Goal: Transaction & Acquisition: Book appointment/travel/reservation

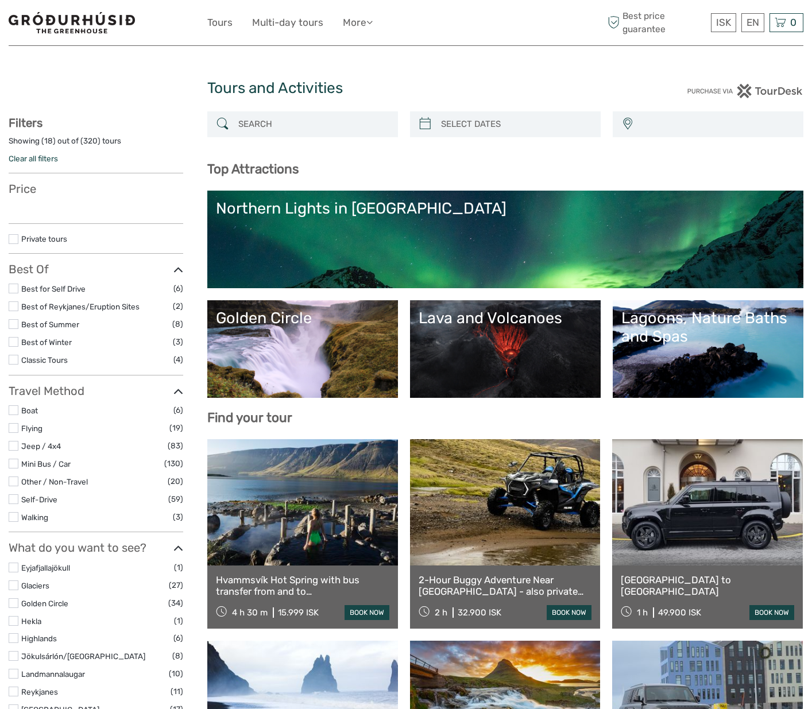
select select
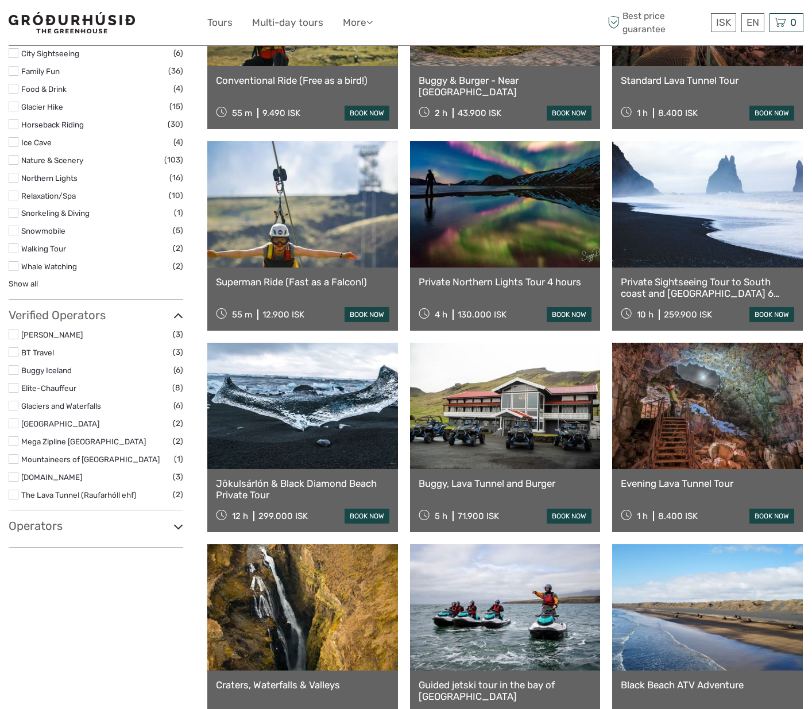
scroll to position [901, 0]
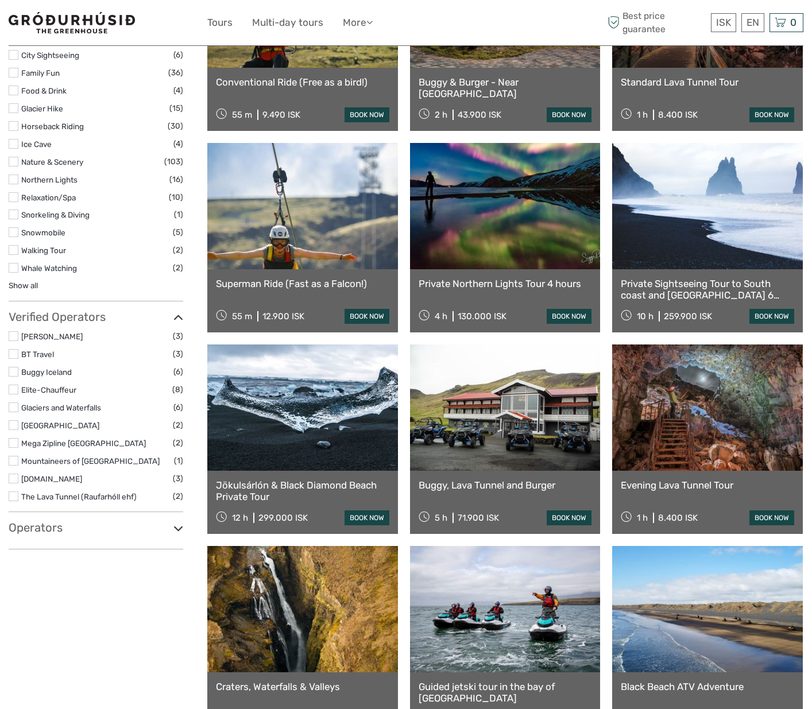
click at [15, 123] on label at bounding box center [14, 126] width 10 height 10
click at [0, 0] on input "checkbox" at bounding box center [0, 0] width 0 height 0
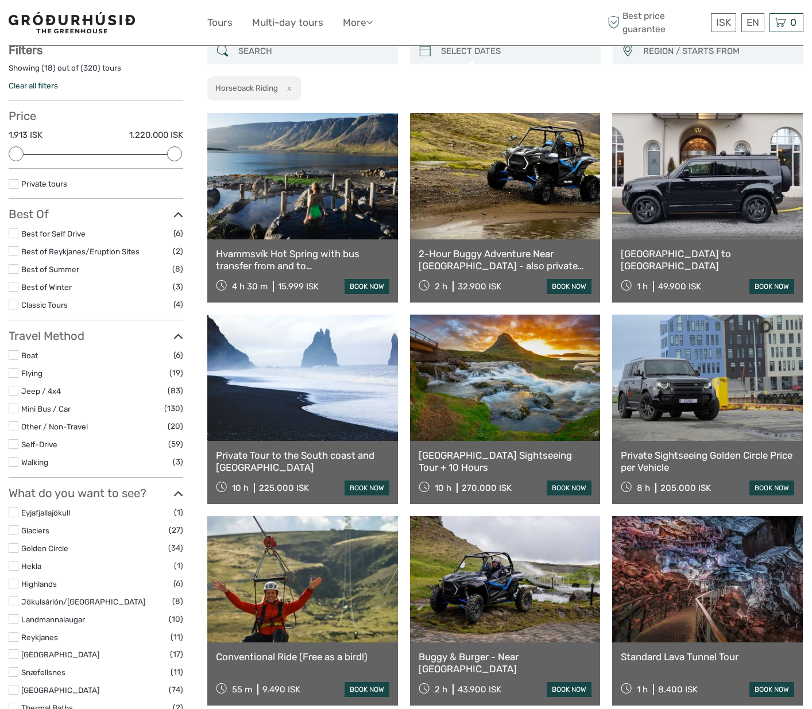
scroll to position [65, 0]
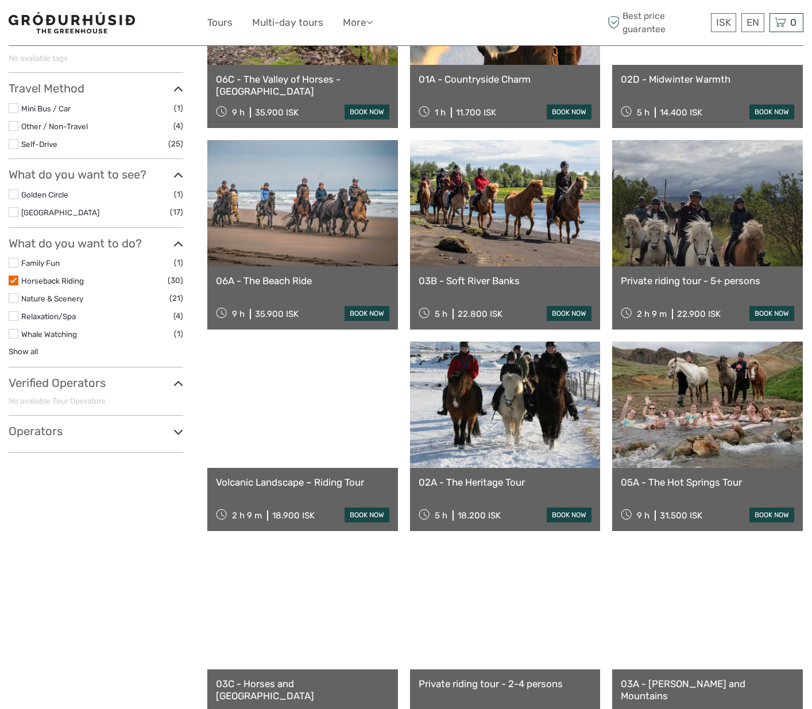
scroll to position [245, 0]
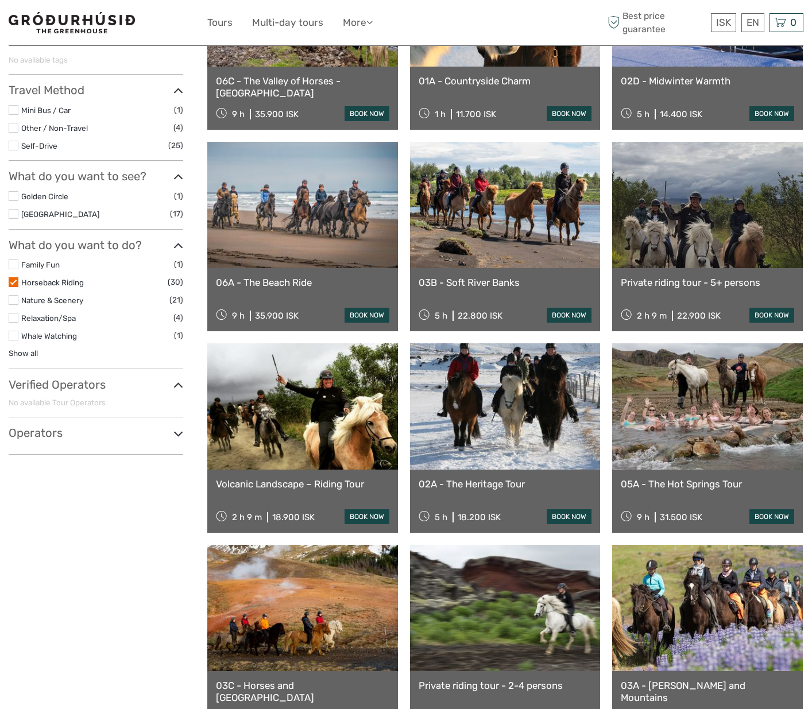
click at [14, 145] on label at bounding box center [14, 146] width 10 height 10
click at [0, 0] on input "checkbox" at bounding box center [0, 0] width 0 height 0
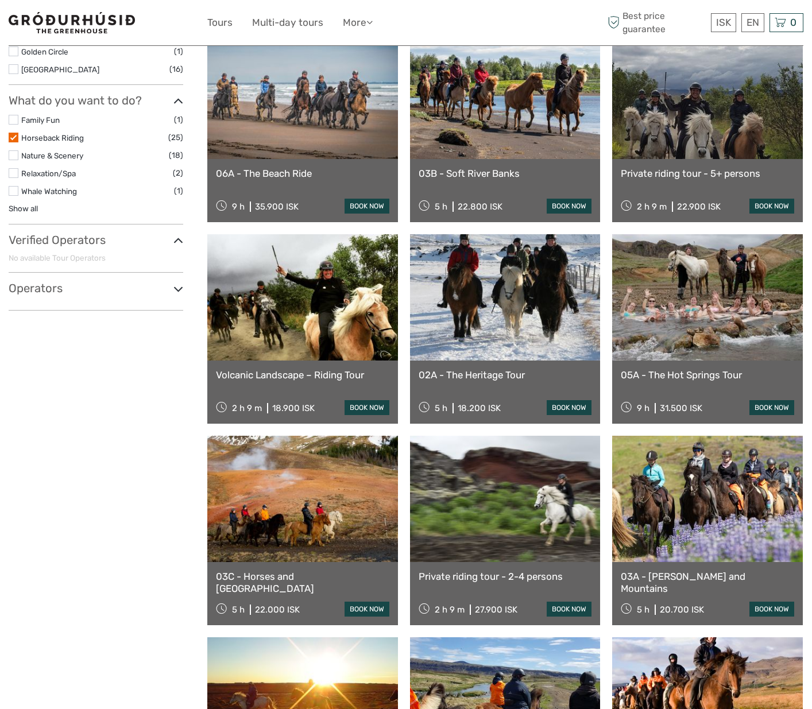
scroll to position [360, 0]
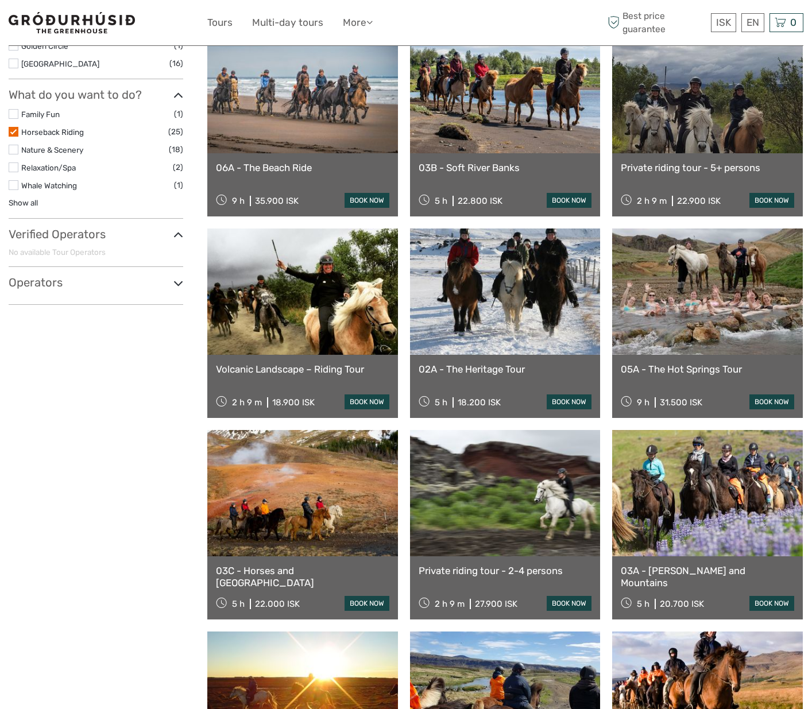
click at [316, 311] on link at bounding box center [302, 292] width 191 height 126
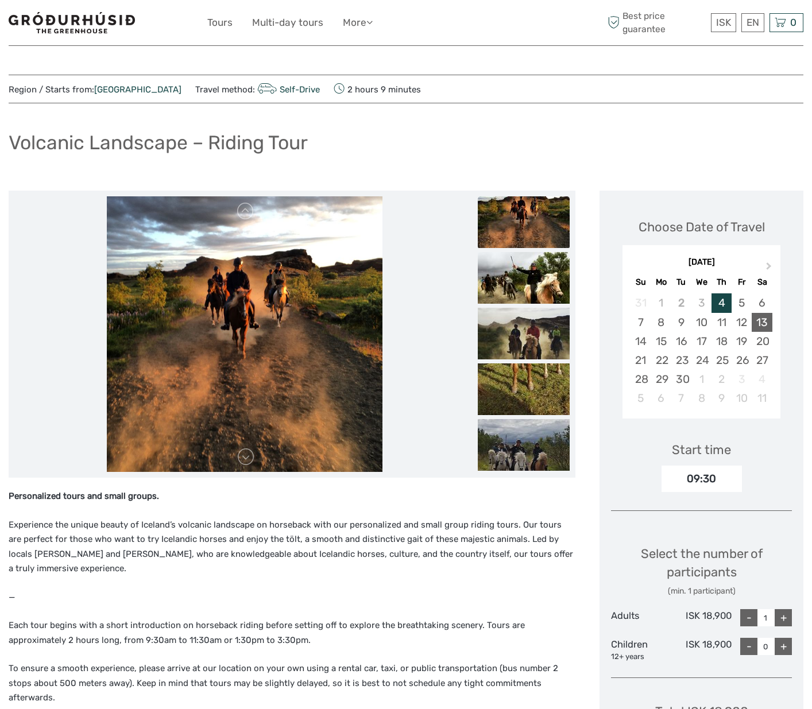
click at [762, 319] on div "13" at bounding box center [762, 322] width 20 height 19
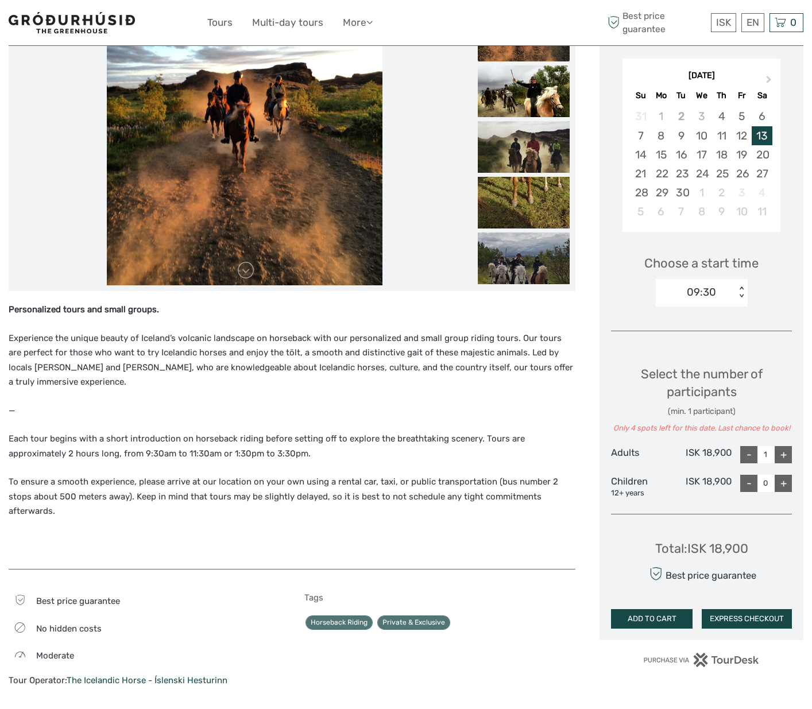
scroll to position [187, 0]
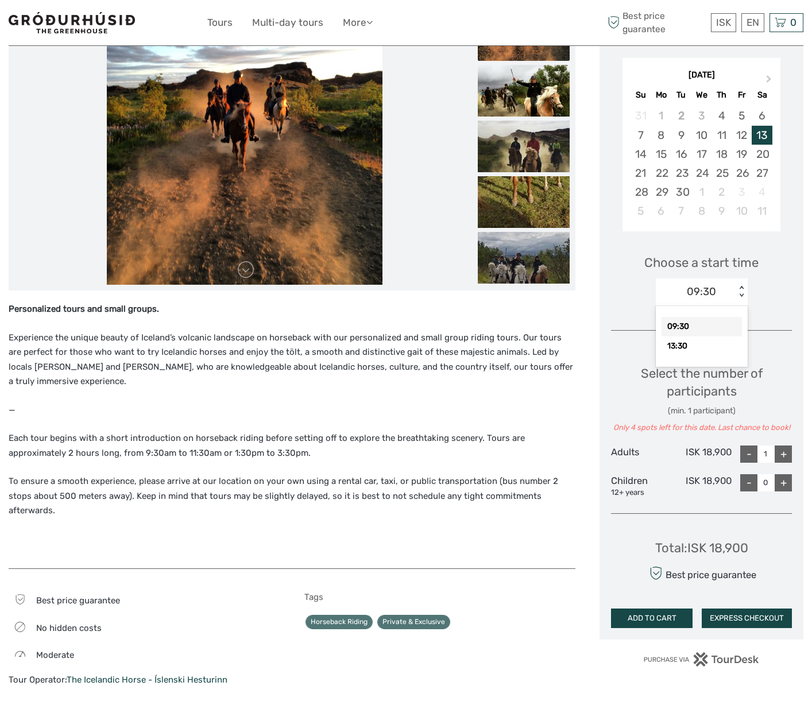
click at [740, 293] on div "< >" at bounding box center [741, 292] width 10 height 12
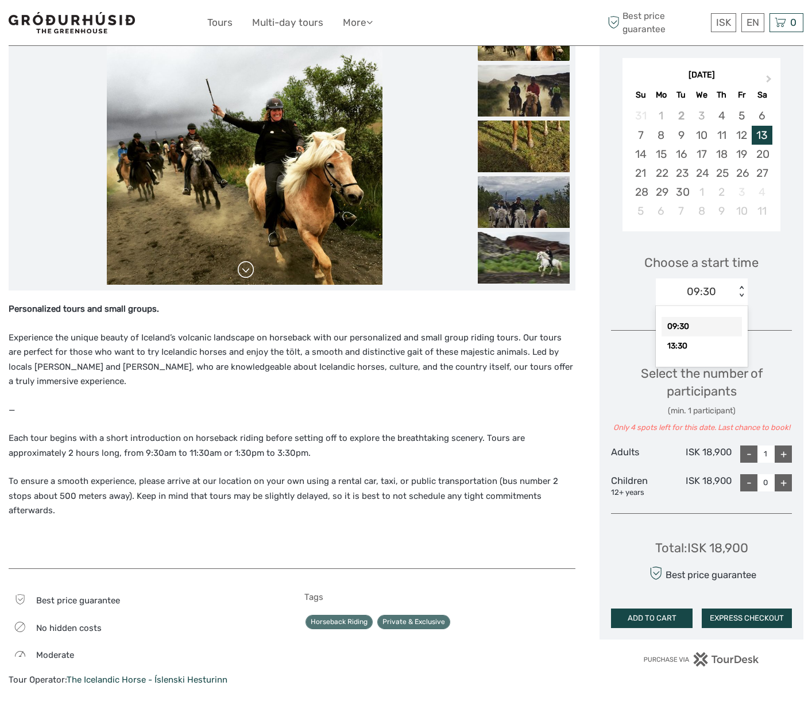
click at [243, 268] on link at bounding box center [246, 270] width 18 height 18
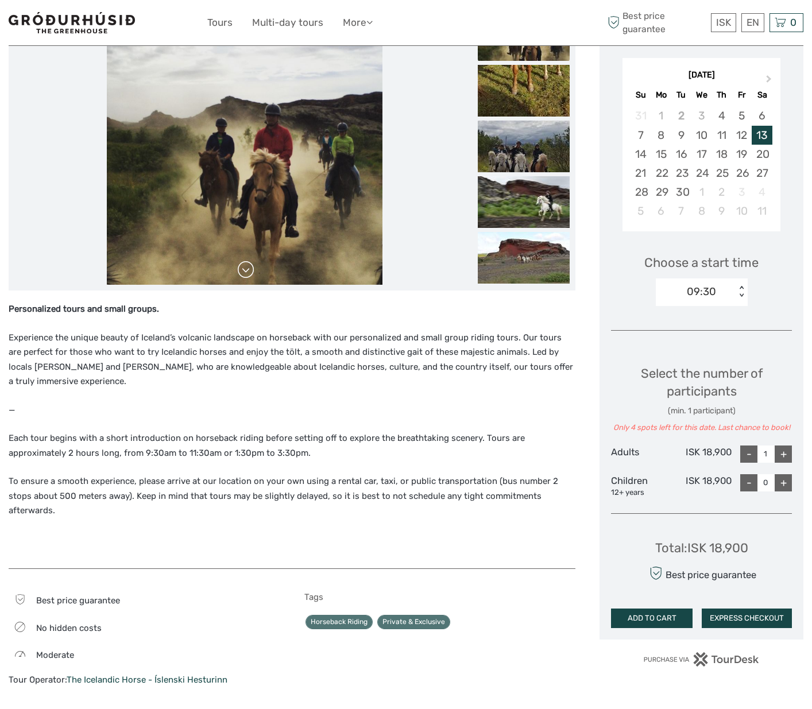
click at [245, 268] on link at bounding box center [246, 270] width 18 height 18
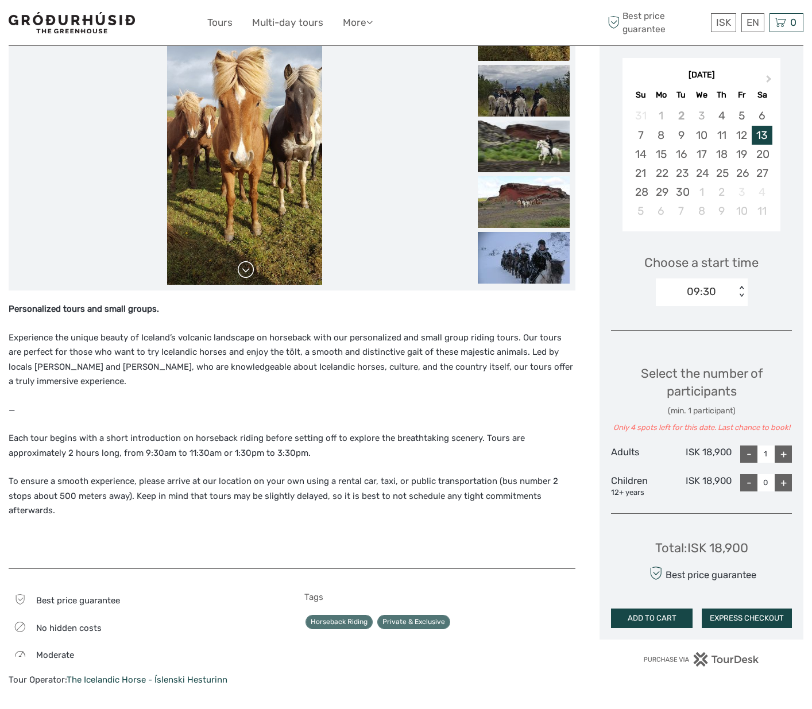
click at [245, 268] on link at bounding box center [246, 270] width 18 height 18
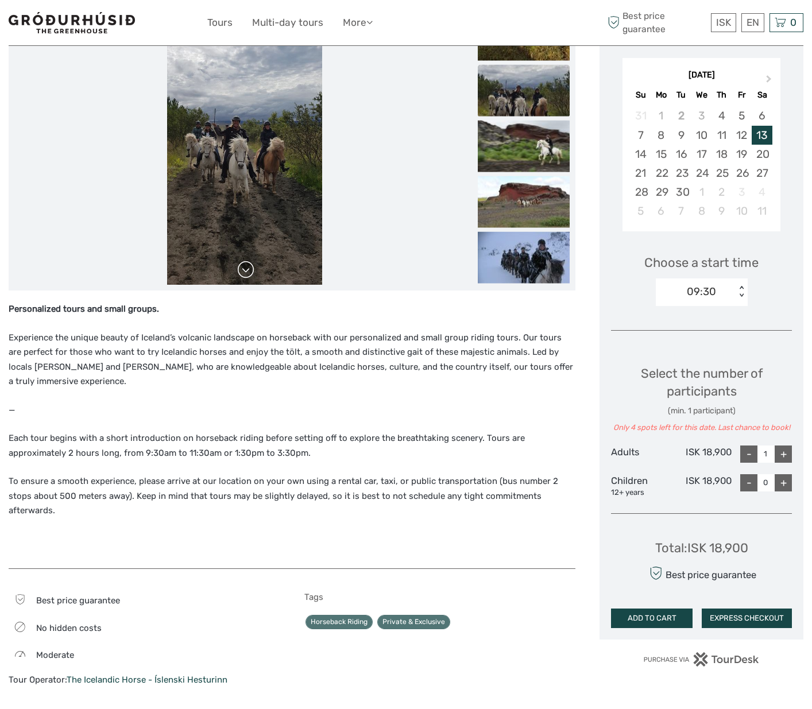
click at [245, 268] on link at bounding box center [246, 270] width 18 height 18
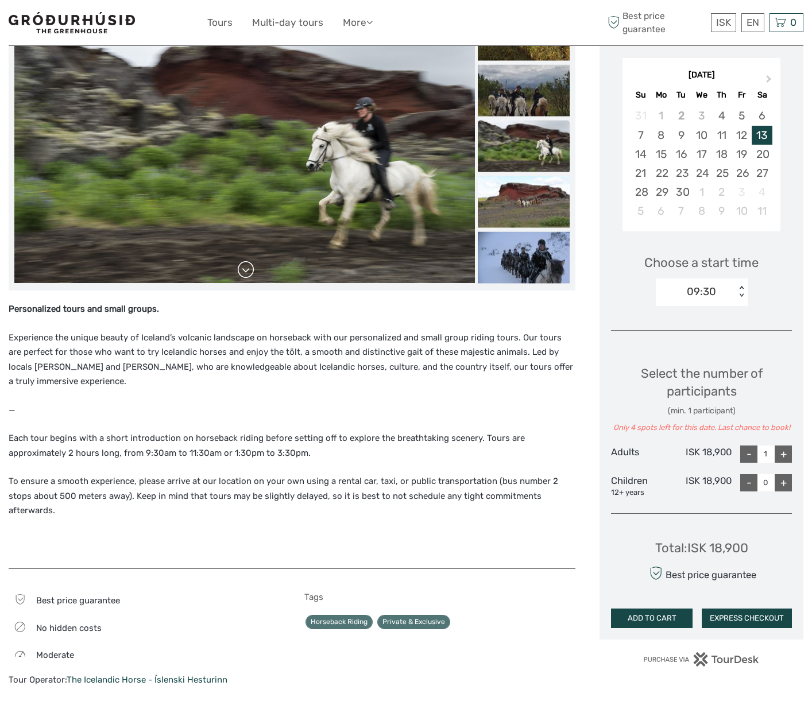
click at [245, 268] on link at bounding box center [246, 270] width 18 height 18
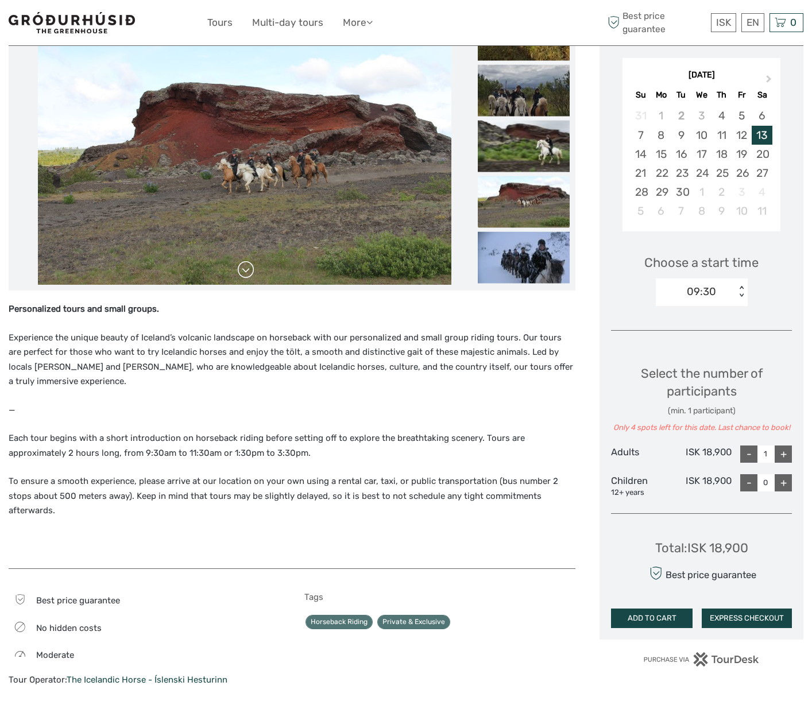
click at [245, 268] on link at bounding box center [246, 270] width 18 height 18
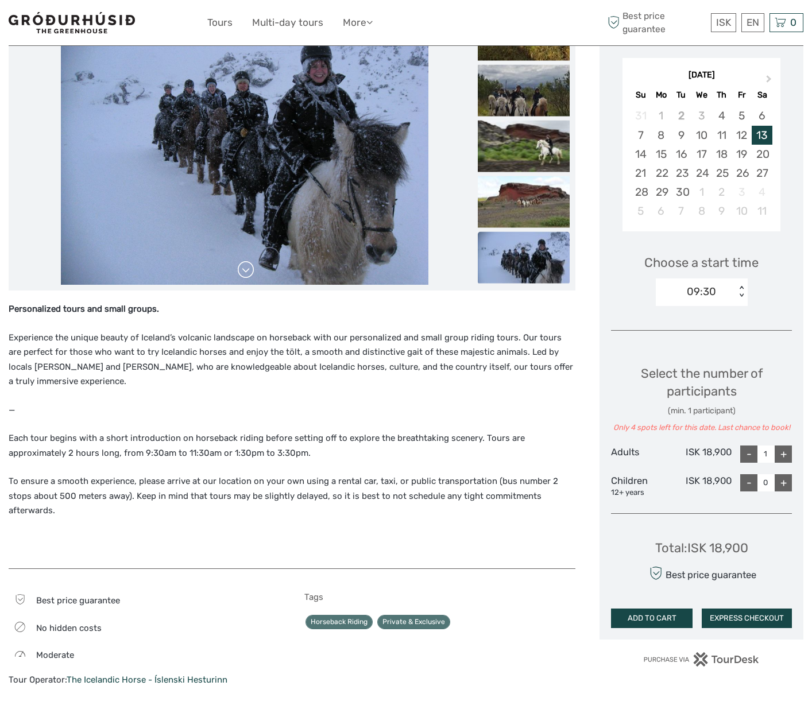
click at [245, 268] on link at bounding box center [246, 270] width 18 height 18
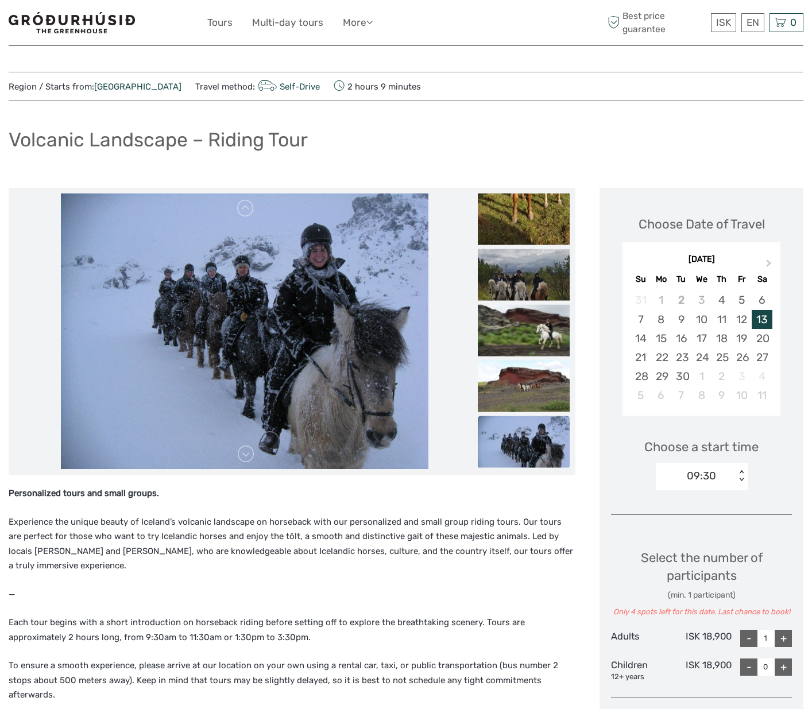
scroll to position [0, 0]
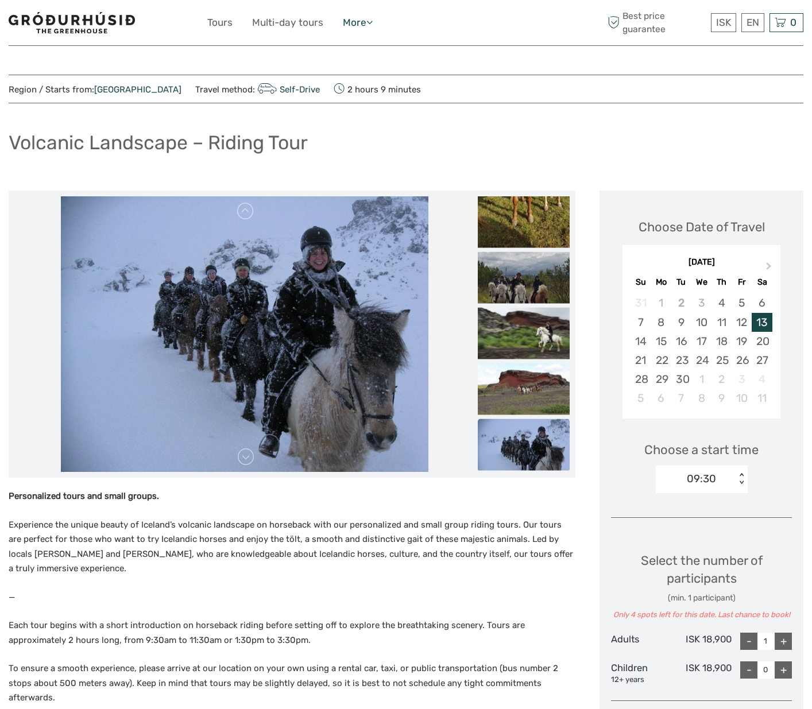
click at [352, 18] on link "More" at bounding box center [358, 22] width 30 height 17
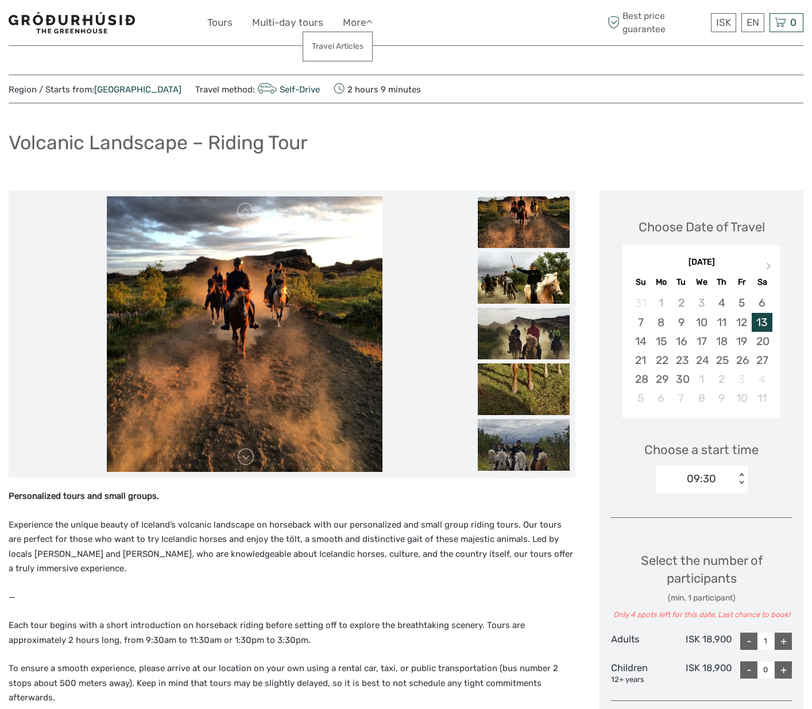
click at [475, 84] on div "Region / Starts from: Capital Region Travel method: Self-Drive 2 hours 9 minutes" at bounding box center [406, 89] width 795 height 16
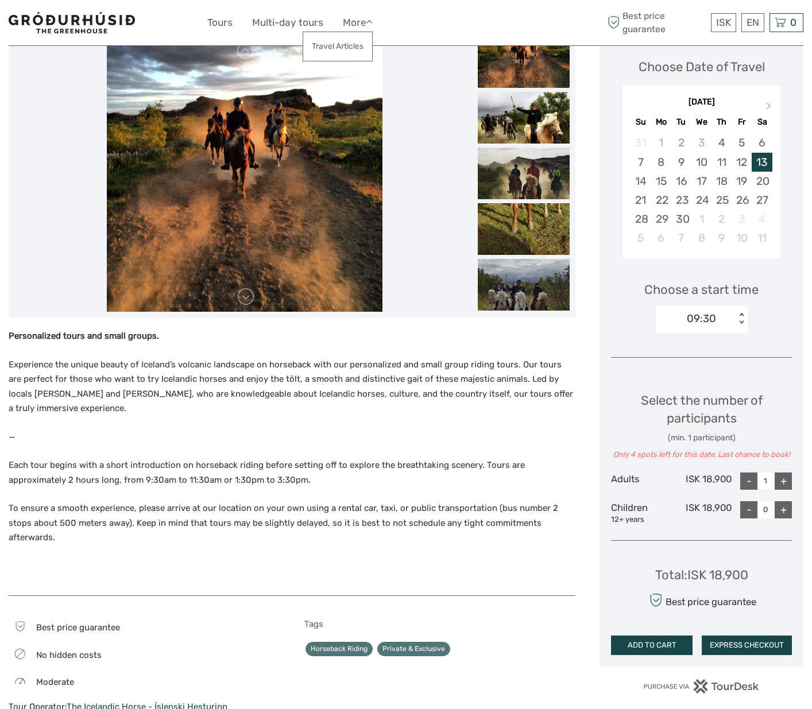
scroll to position [323, 0]
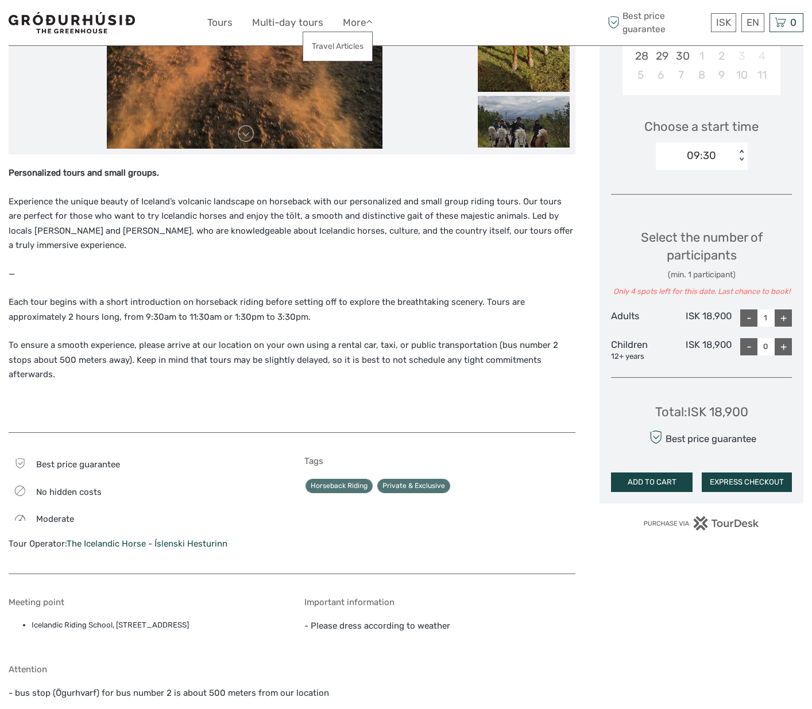
click at [781, 316] on div "+" at bounding box center [783, 317] width 17 height 17
type input "2"
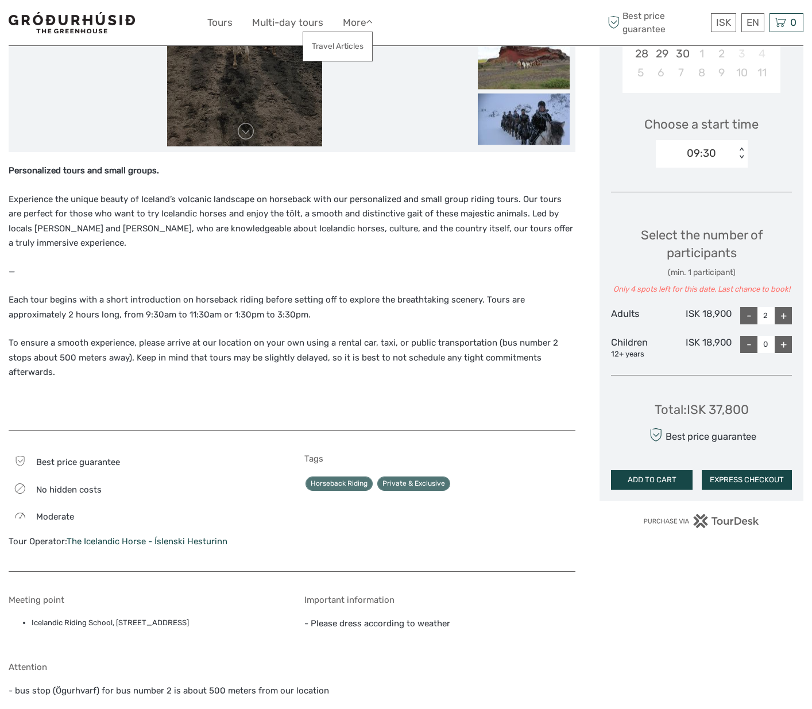
scroll to position [326, 0]
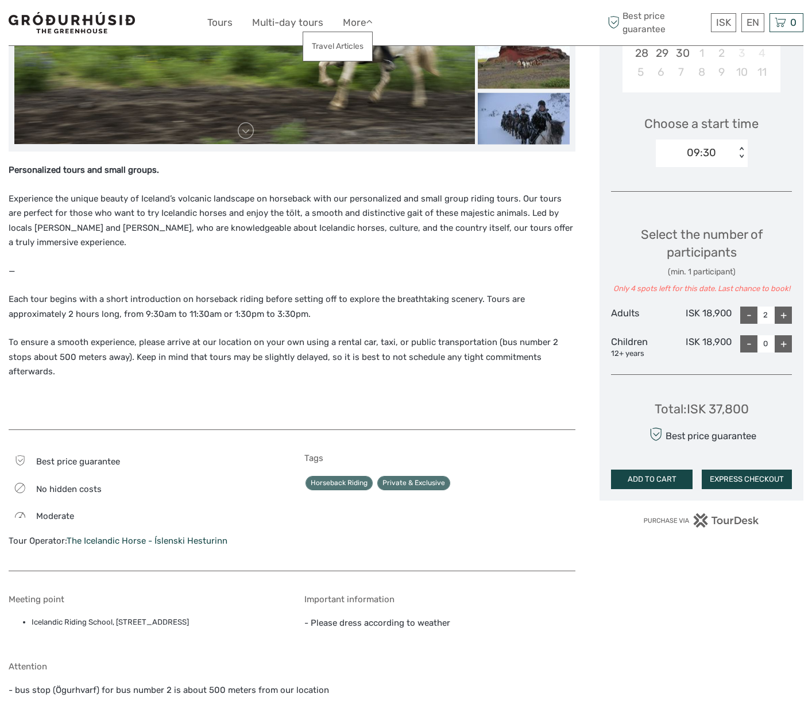
click at [652, 477] on button "ADD TO CART" at bounding box center [652, 480] width 82 height 20
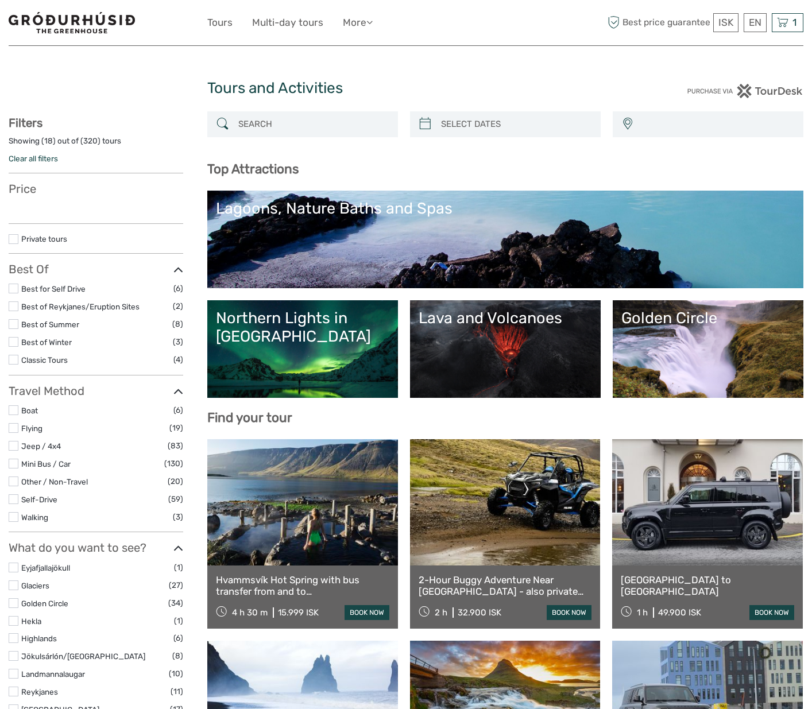
select select
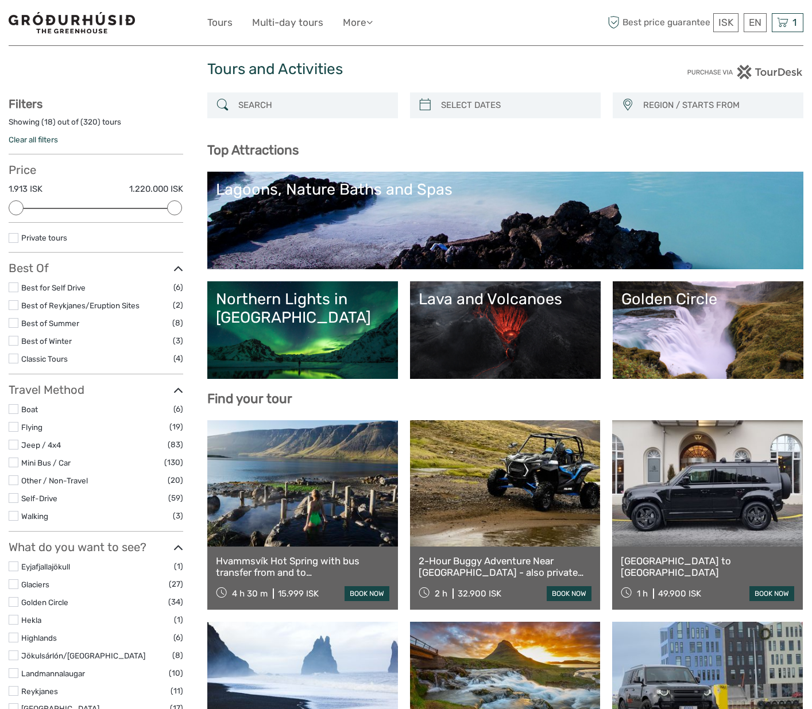
scroll to position [17, 0]
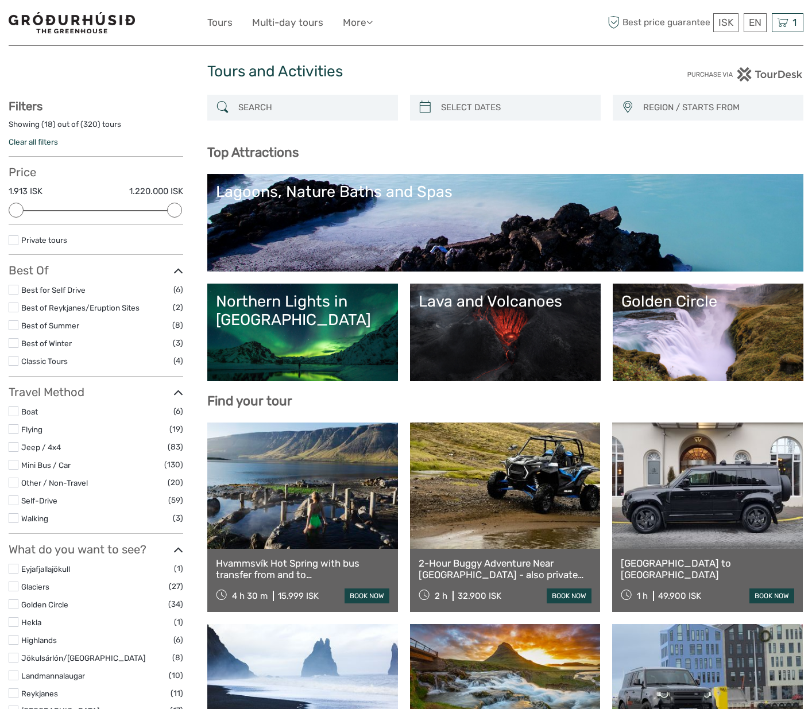
click at [16, 287] on label at bounding box center [14, 290] width 10 height 10
click at [0, 0] on input "checkbox" at bounding box center [0, 0] width 0 height 0
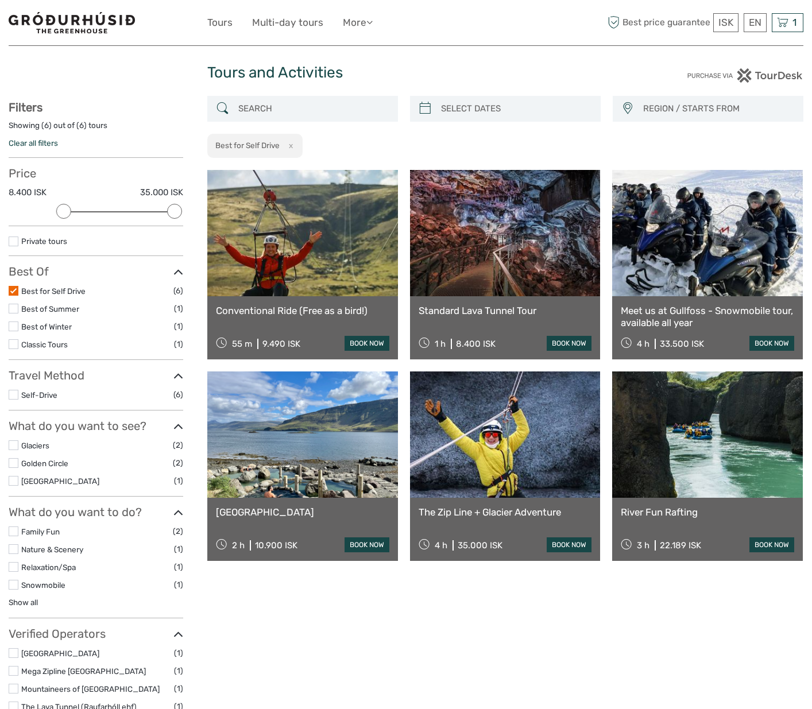
scroll to position [18, 0]
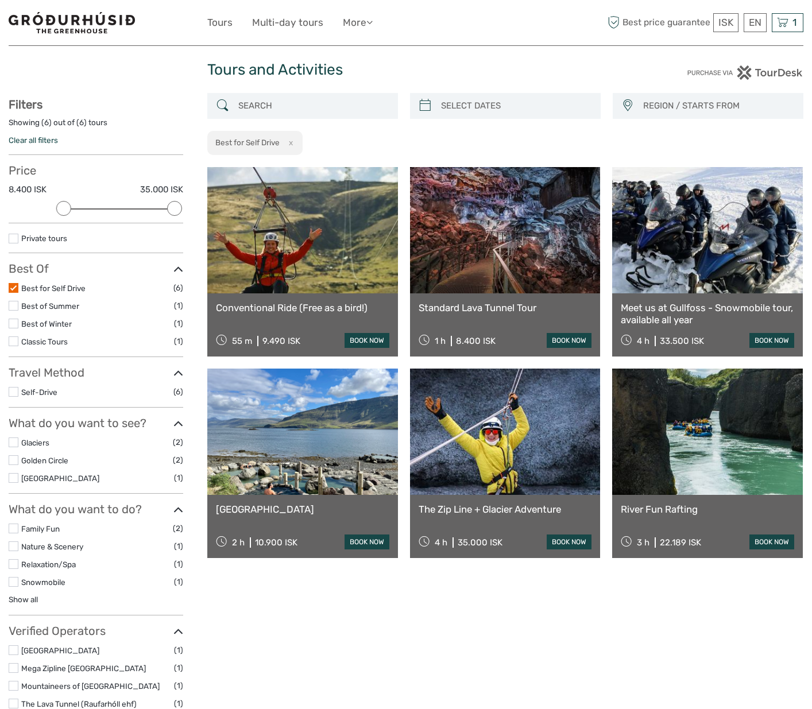
click at [517, 263] on link at bounding box center [505, 230] width 191 height 126
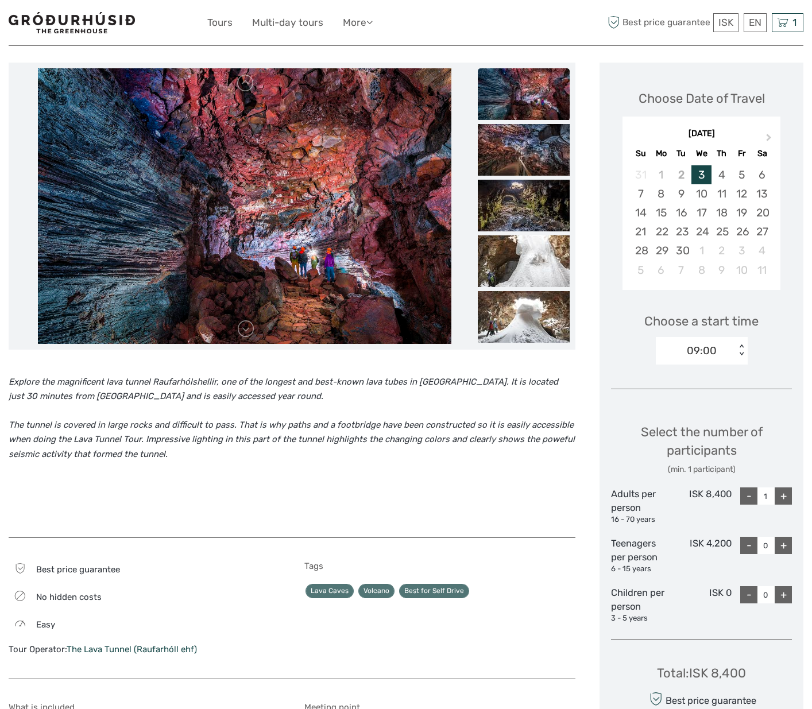
scroll to position [132, 0]
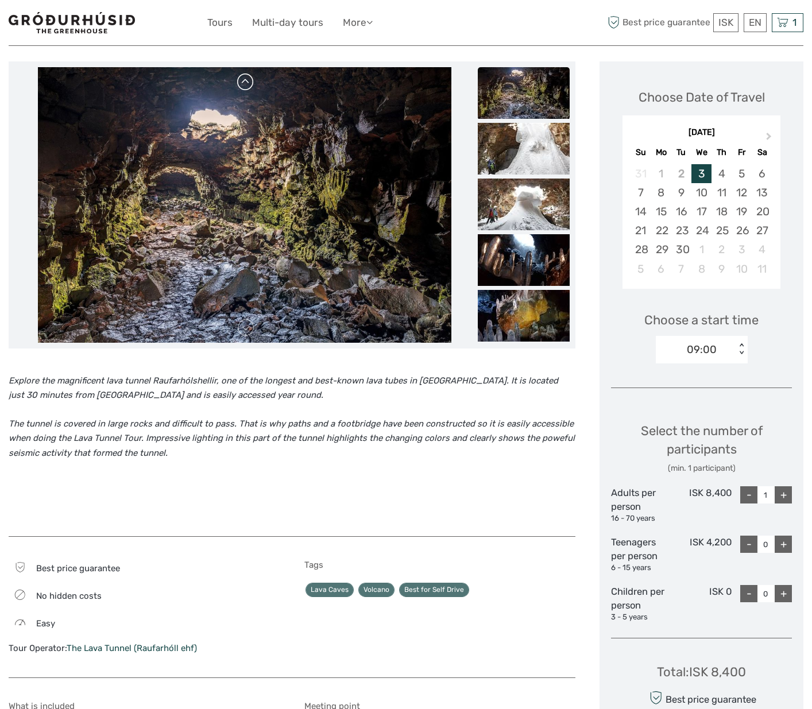
click at [244, 80] on link at bounding box center [246, 82] width 18 height 18
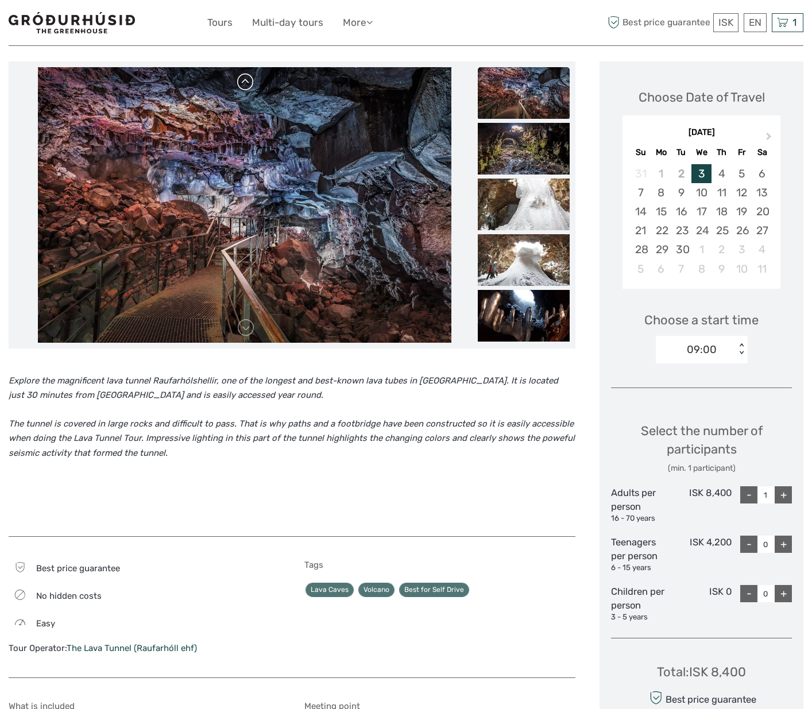
click at [244, 80] on link at bounding box center [246, 82] width 18 height 18
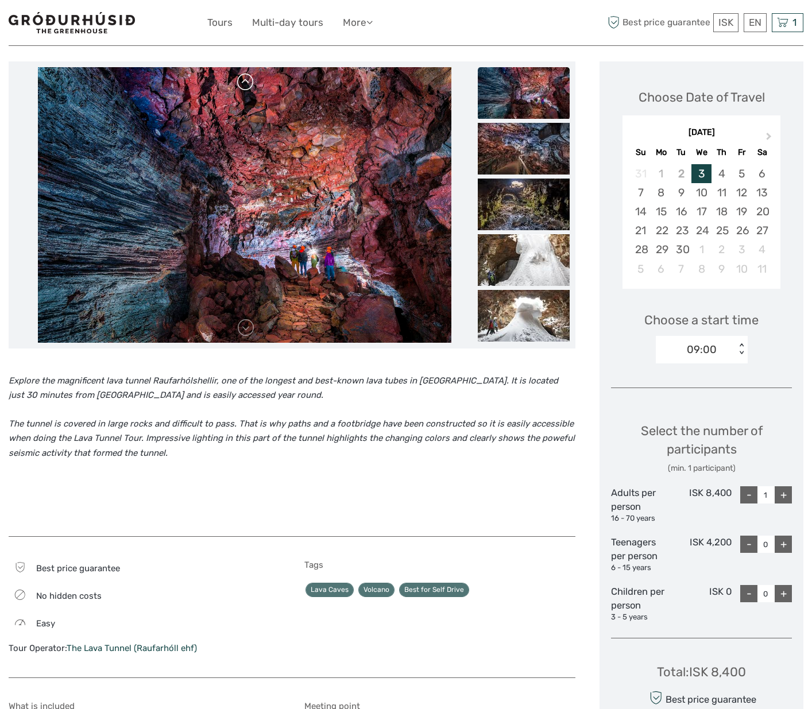
click at [244, 80] on link at bounding box center [246, 82] width 18 height 18
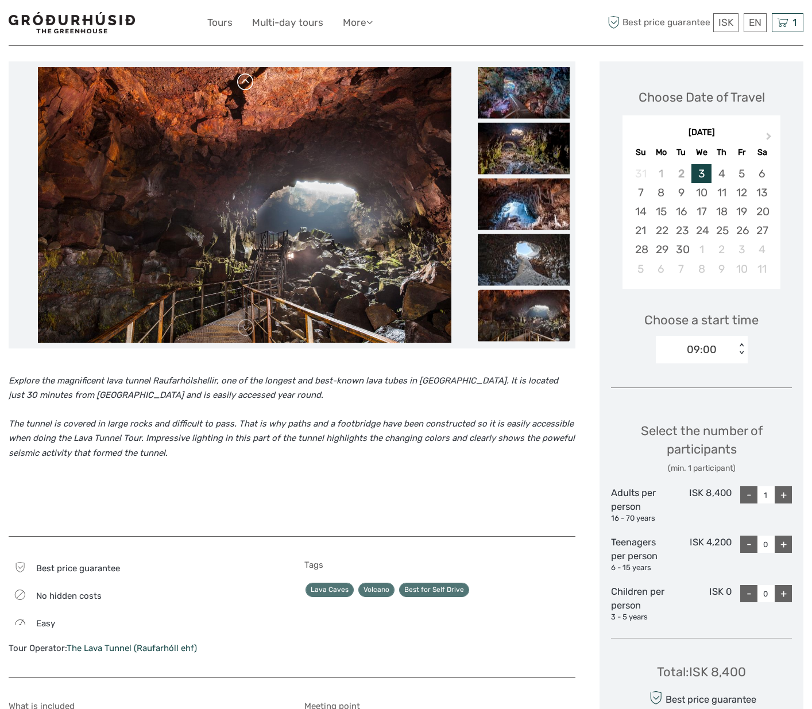
click at [244, 80] on link at bounding box center [246, 82] width 18 height 18
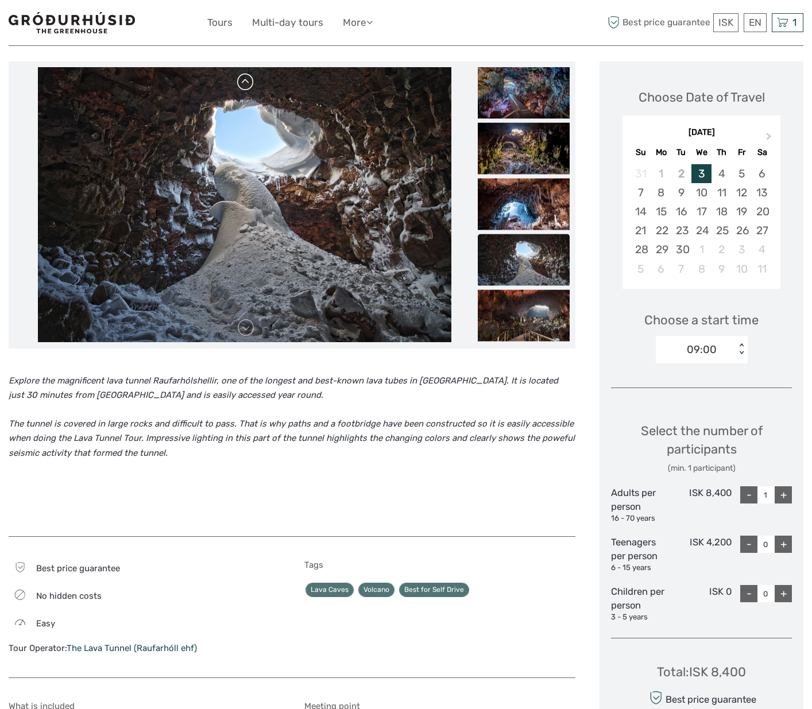
click at [244, 80] on link at bounding box center [246, 82] width 18 height 18
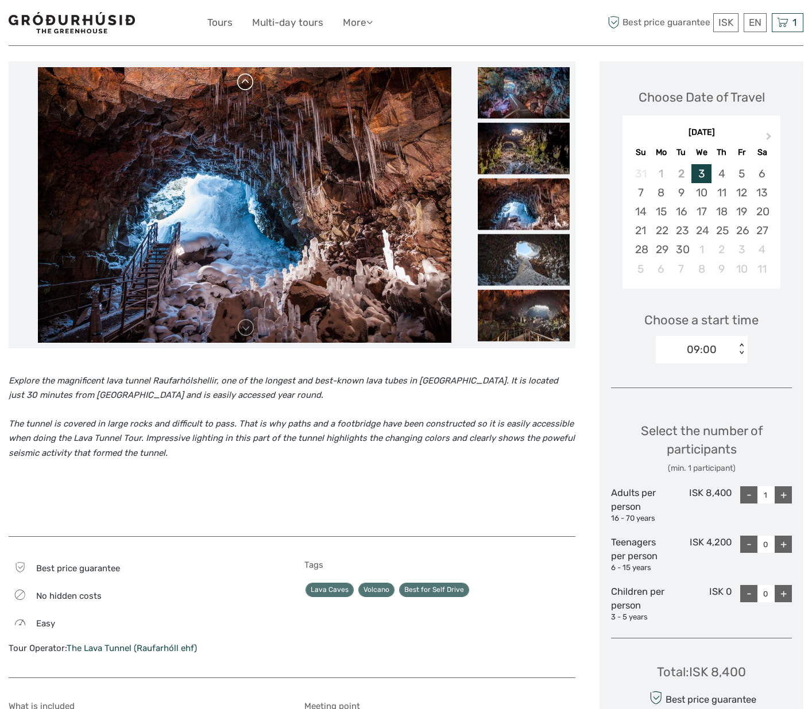
click at [244, 80] on link at bounding box center [246, 82] width 18 height 18
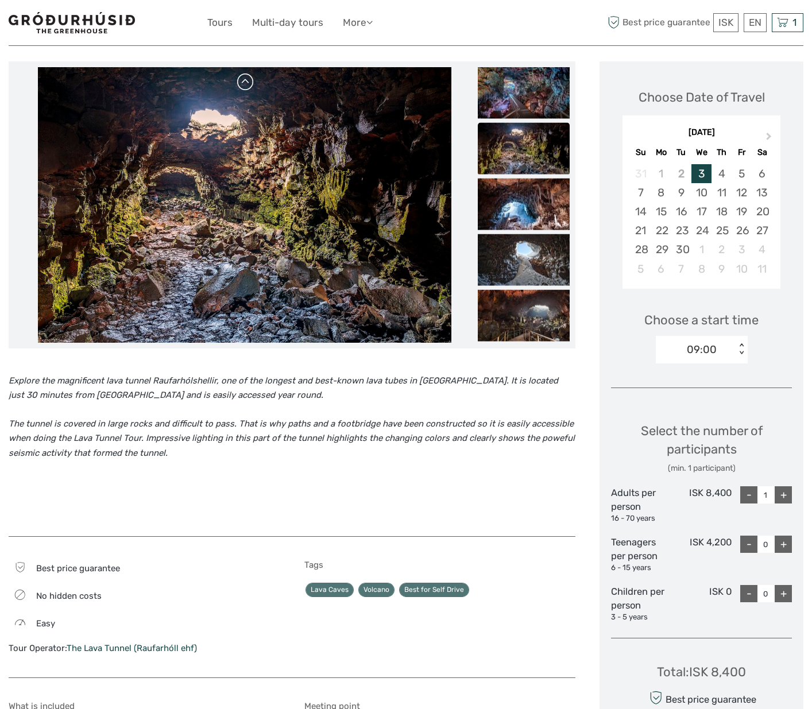
click at [244, 80] on link at bounding box center [246, 82] width 18 height 18
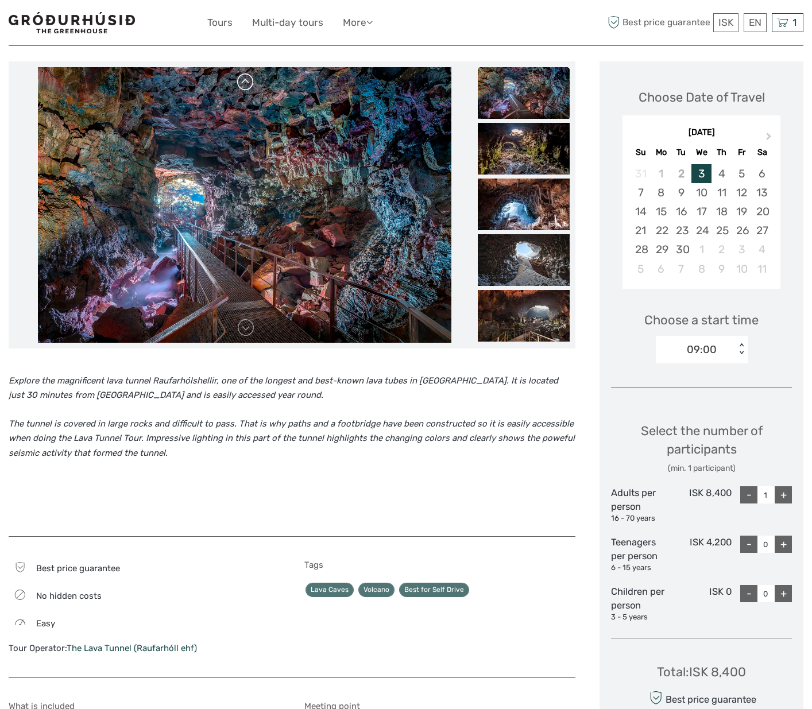
click at [244, 80] on link at bounding box center [246, 82] width 18 height 18
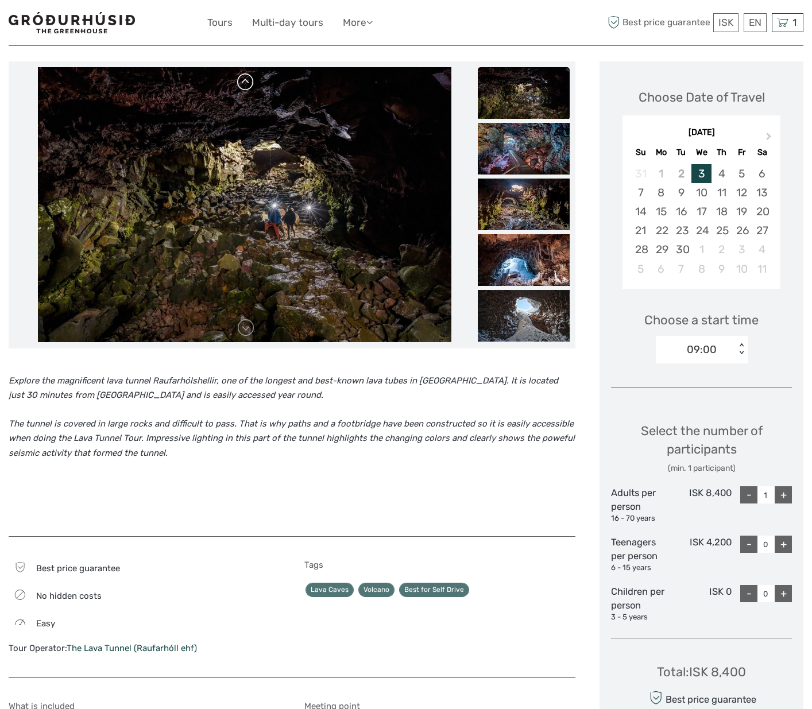
click at [244, 80] on link at bounding box center [246, 82] width 18 height 18
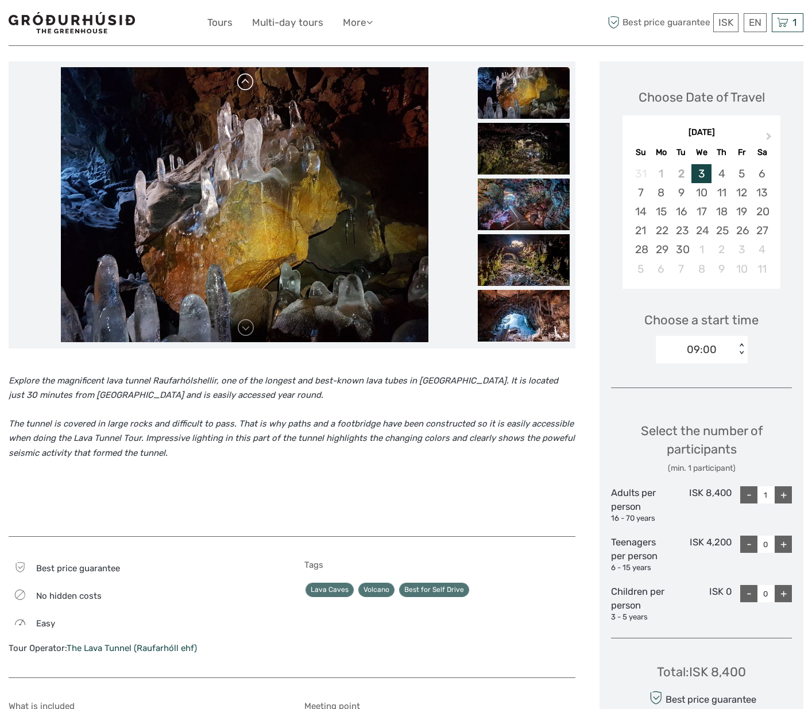
click at [244, 80] on link at bounding box center [246, 82] width 18 height 18
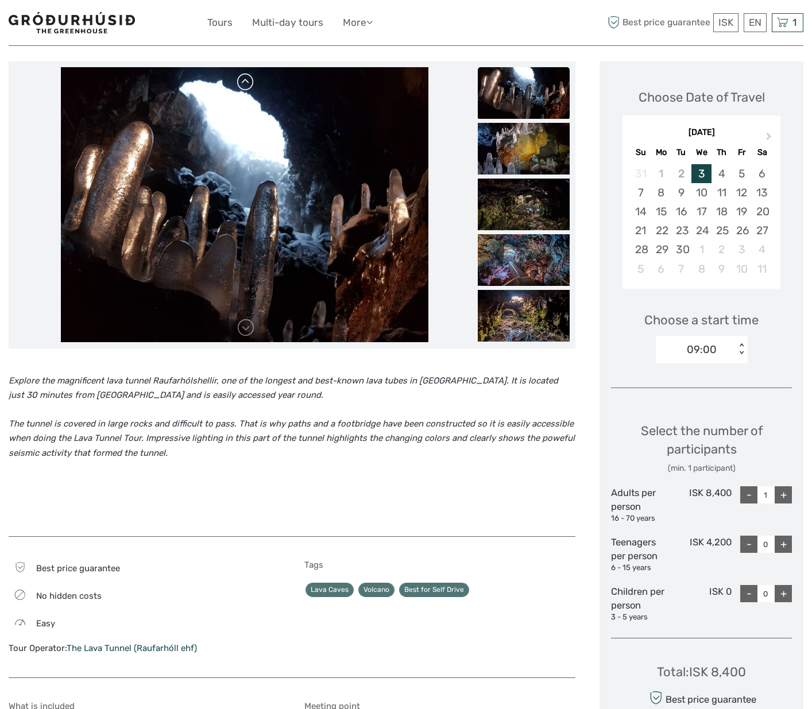
click at [244, 80] on link at bounding box center [246, 82] width 18 height 18
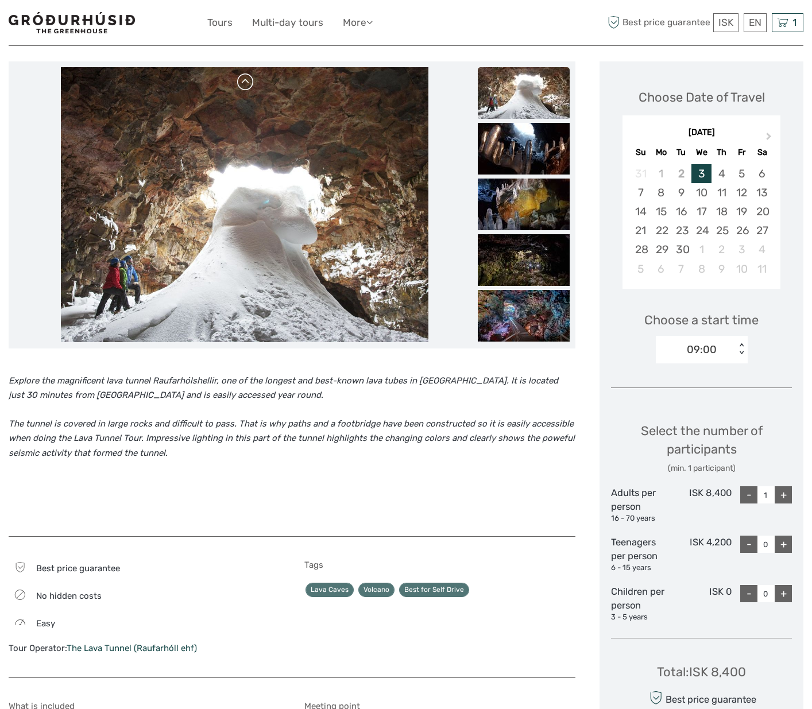
click at [244, 80] on link at bounding box center [246, 82] width 18 height 18
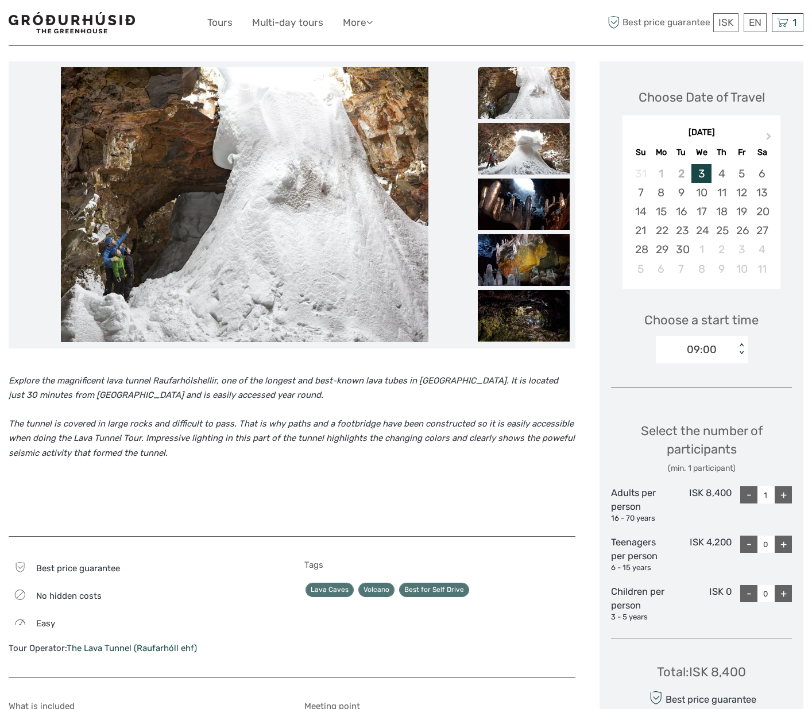
click at [244, 80] on link at bounding box center [246, 82] width 18 height 18
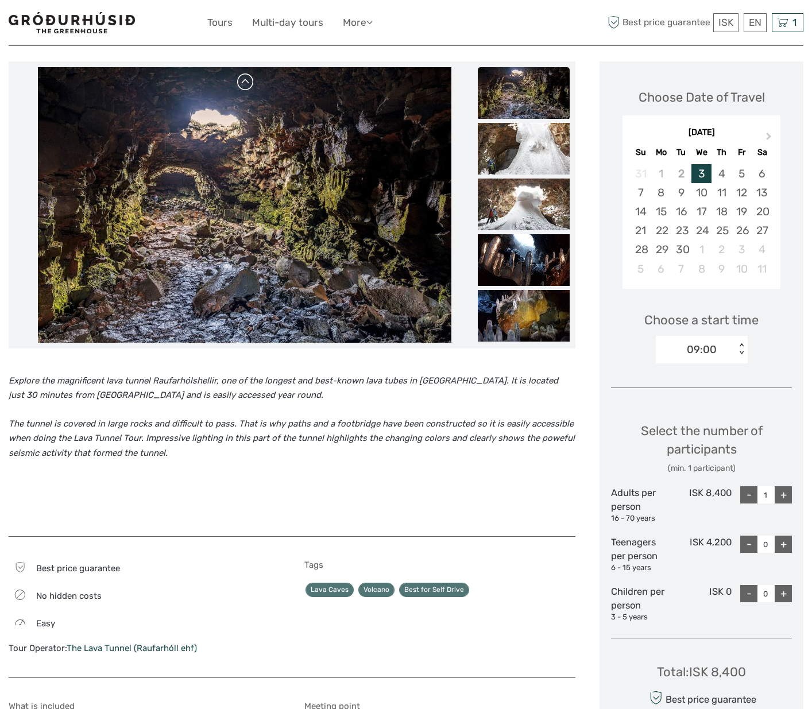
click at [244, 80] on link at bounding box center [246, 82] width 18 height 18
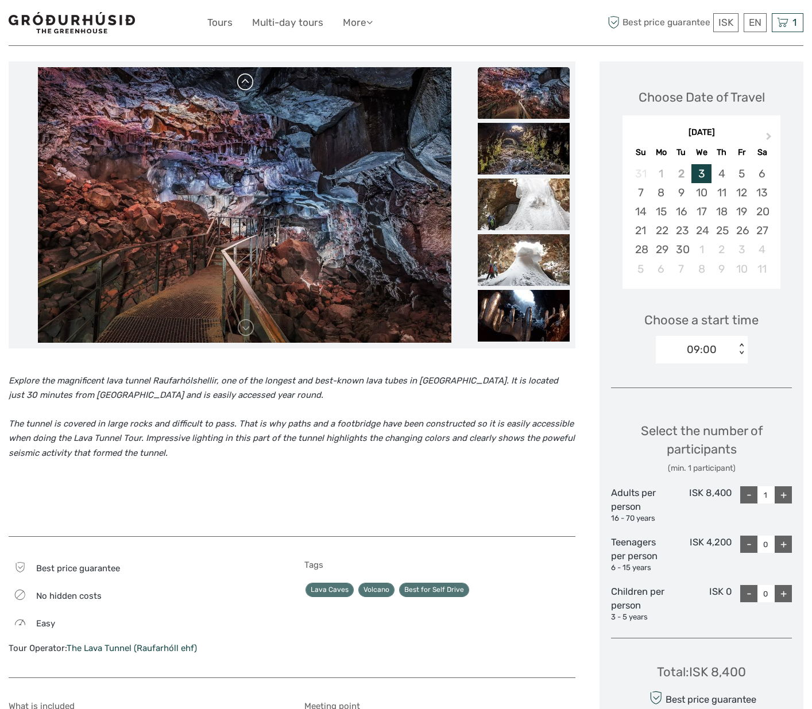
click at [244, 80] on link at bounding box center [246, 82] width 18 height 18
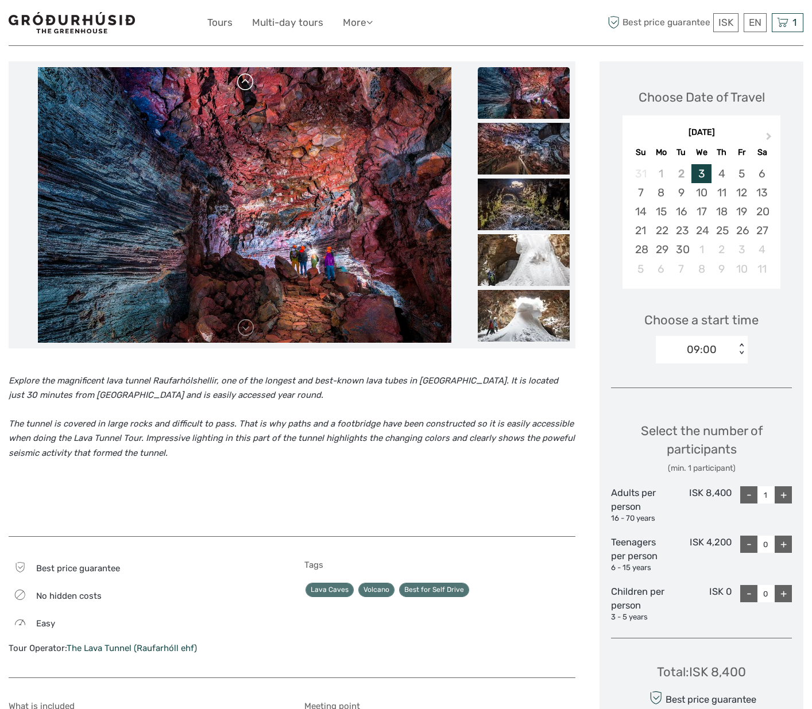
click at [244, 80] on link at bounding box center [246, 82] width 18 height 18
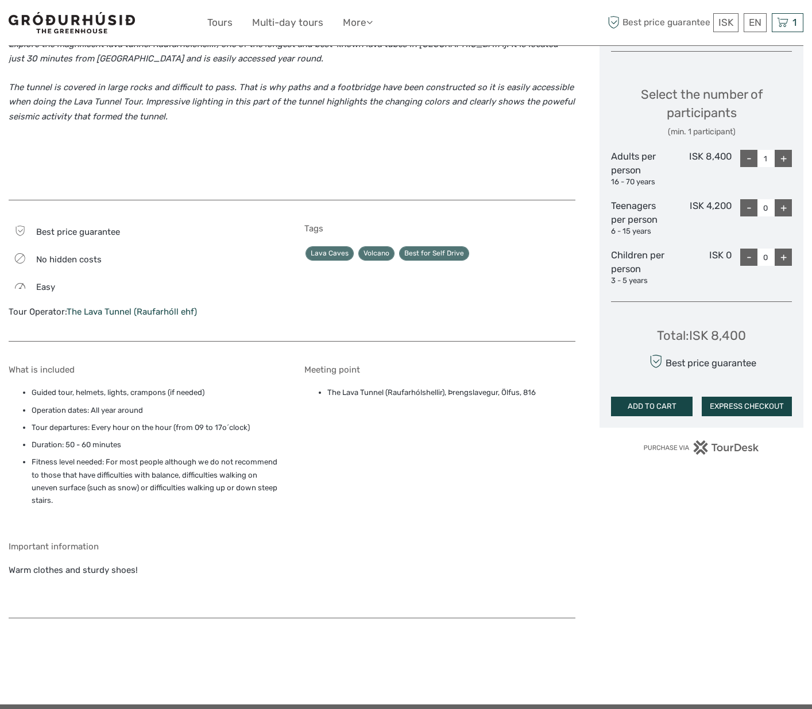
scroll to position [470, 0]
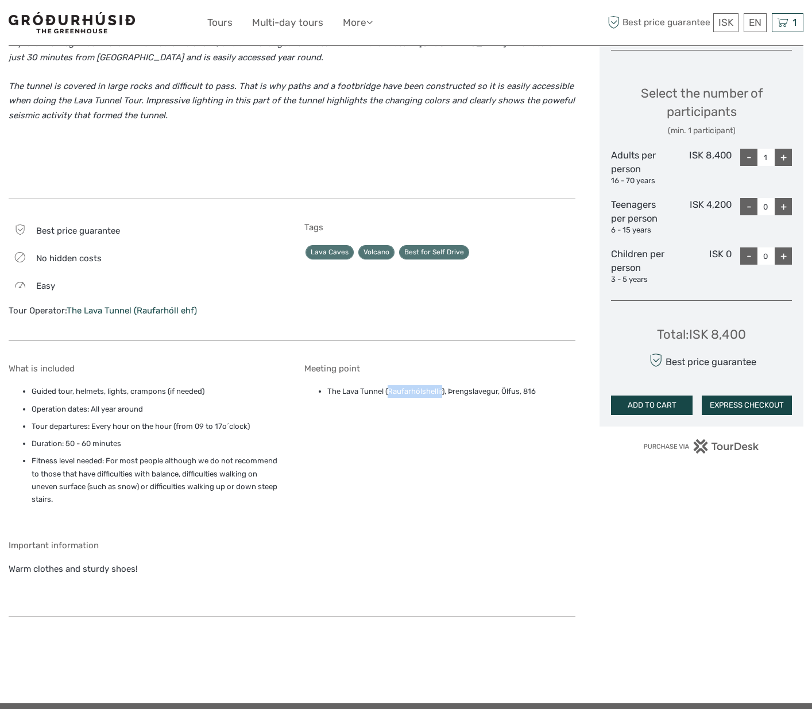
drag, startPoint x: 387, startPoint y: 392, endPoint x: 449, endPoint y: 398, distance: 62.4
click at [443, 390] on li "The Lava Tunnel (Raufarhólshellir), Þrengslavegur, Ölfus, 816" at bounding box center [451, 391] width 249 height 13
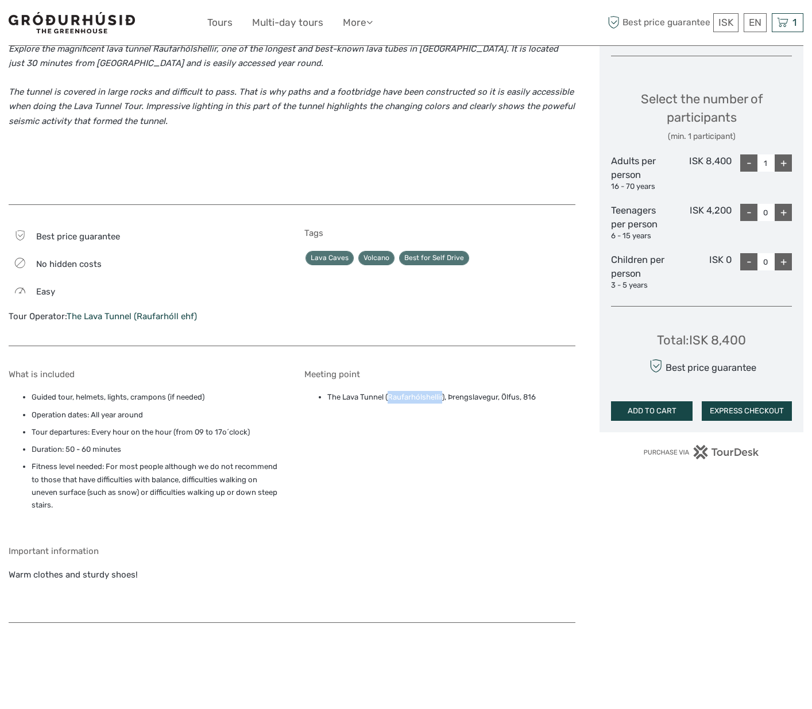
scroll to position [463, 0]
copy li "Raufarhólshellir"
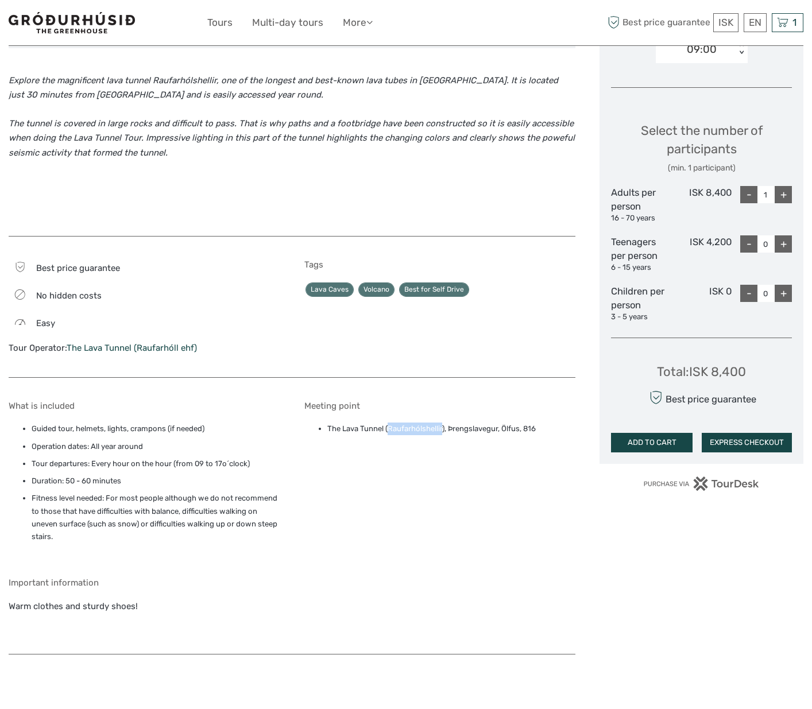
scroll to position [432, 0]
click at [783, 193] on div "+" at bounding box center [783, 195] width 17 height 17
type input "2"
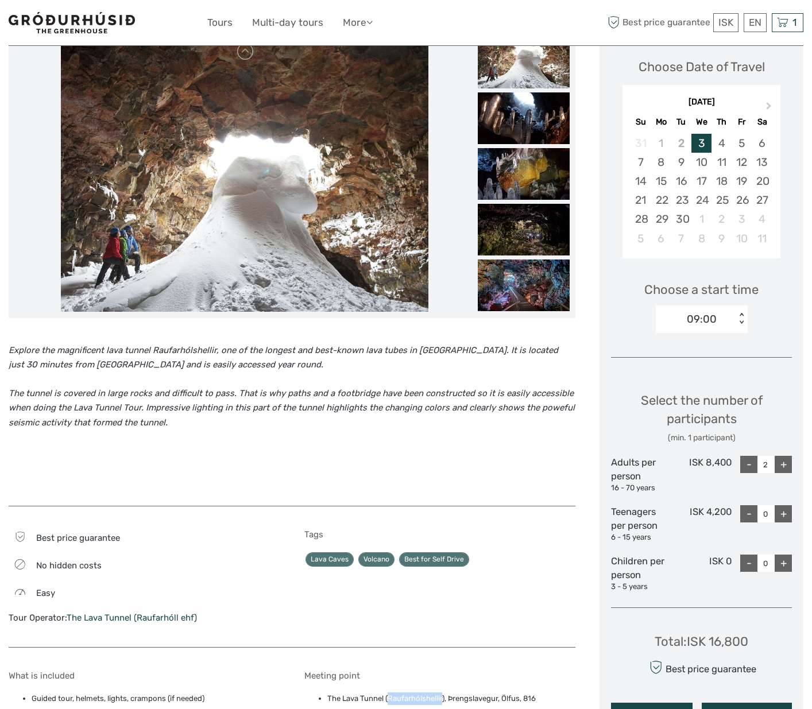
scroll to position [160, 0]
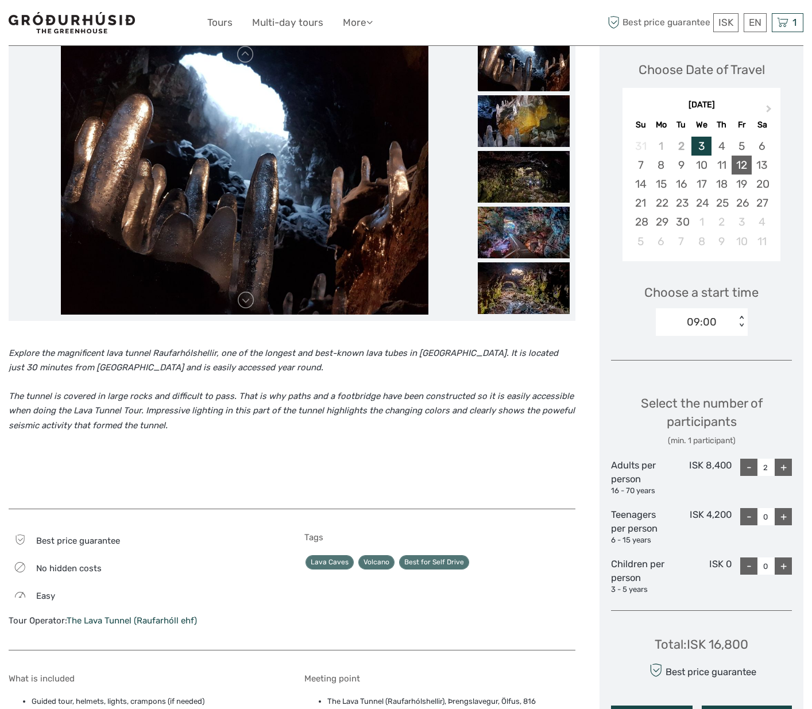
click at [744, 164] on div "12" at bounding box center [741, 165] width 20 height 19
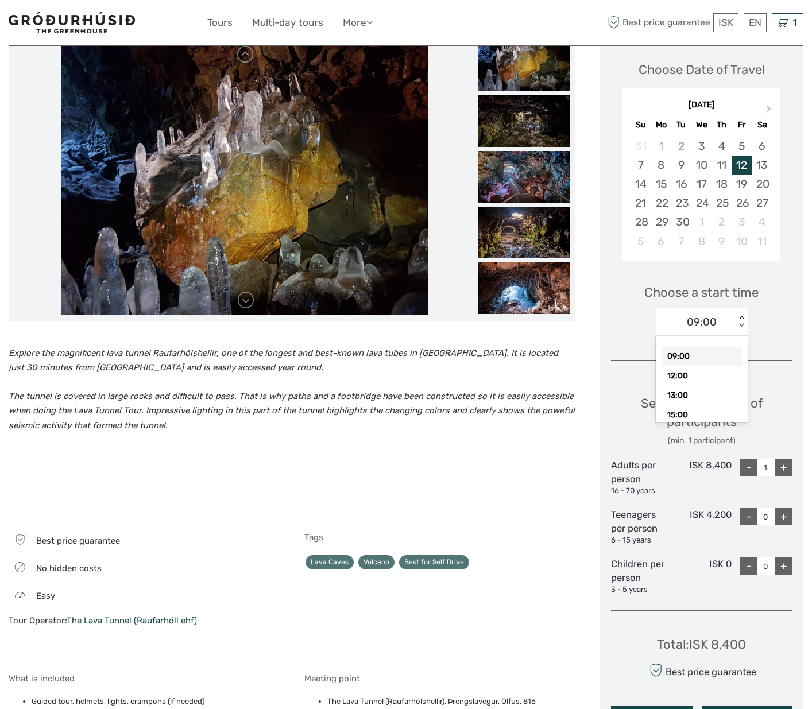
click at [742, 324] on div "< >" at bounding box center [741, 322] width 10 height 12
click at [676, 413] on div "15:00" at bounding box center [701, 415] width 80 height 20
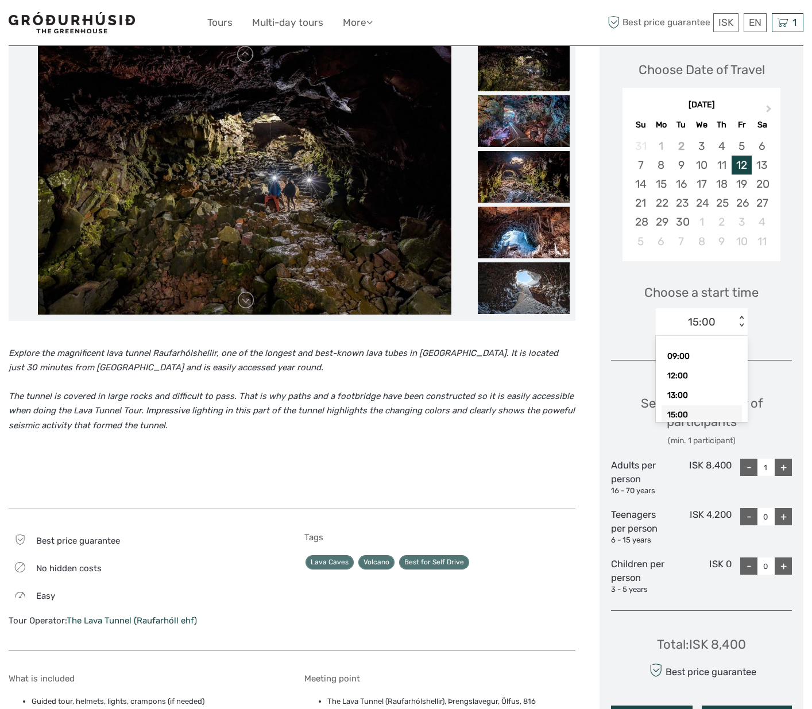
click at [740, 323] on div "< >" at bounding box center [741, 322] width 10 height 12
click at [675, 414] on div "15:00" at bounding box center [701, 415] width 80 height 20
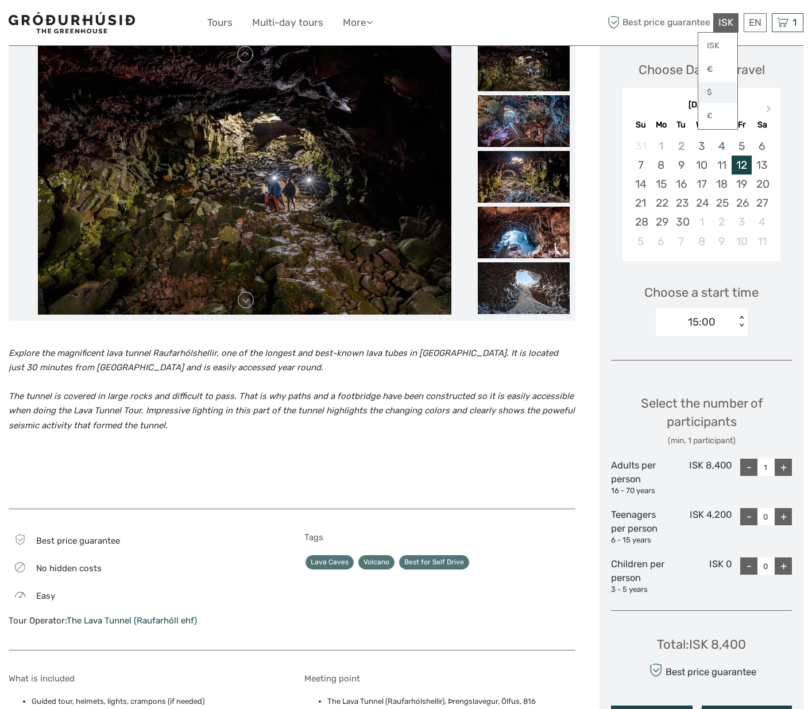
click at [709, 91] on link "$" at bounding box center [717, 92] width 39 height 21
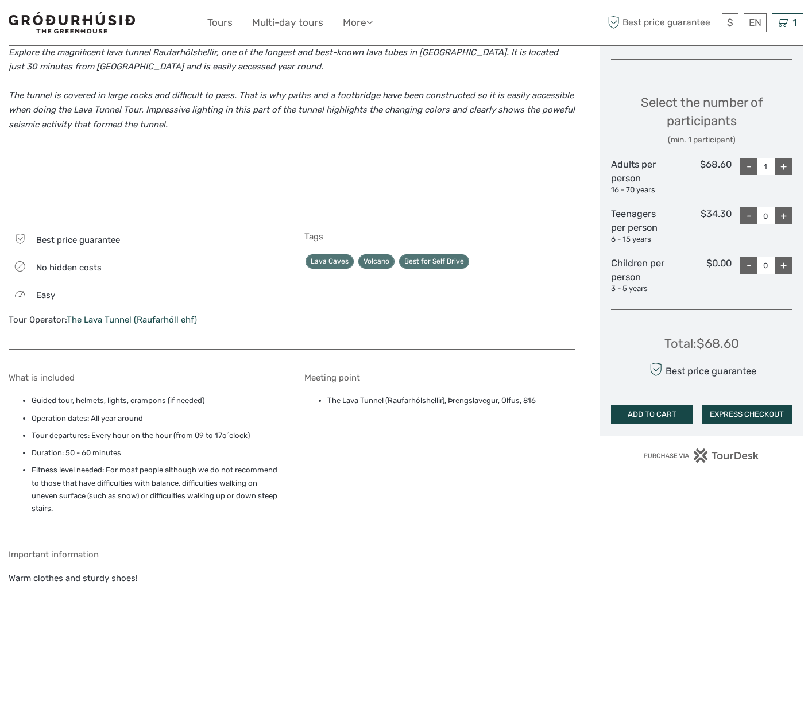
scroll to position [455, 0]
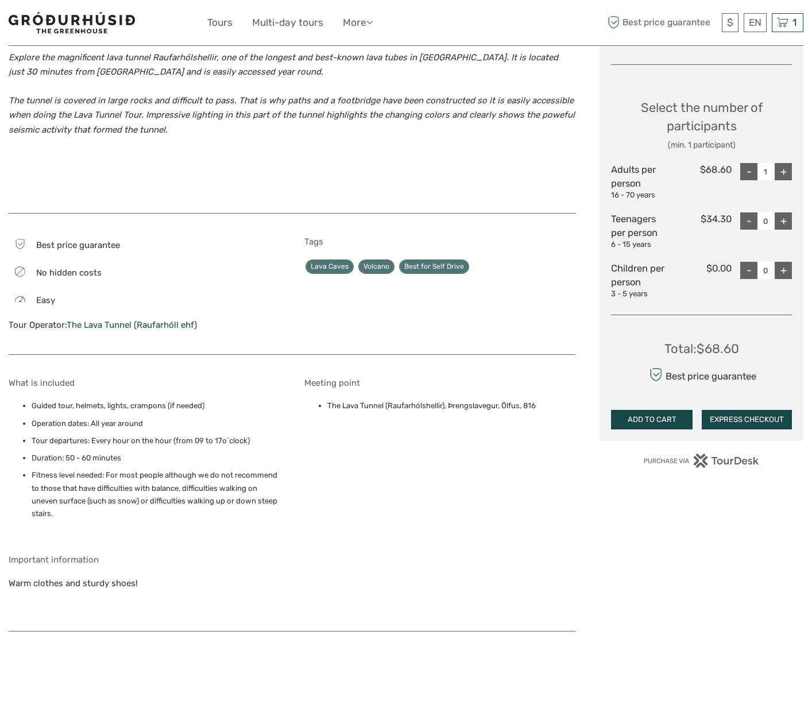
click at [781, 170] on div "+" at bounding box center [783, 171] width 17 height 17
type input "2"
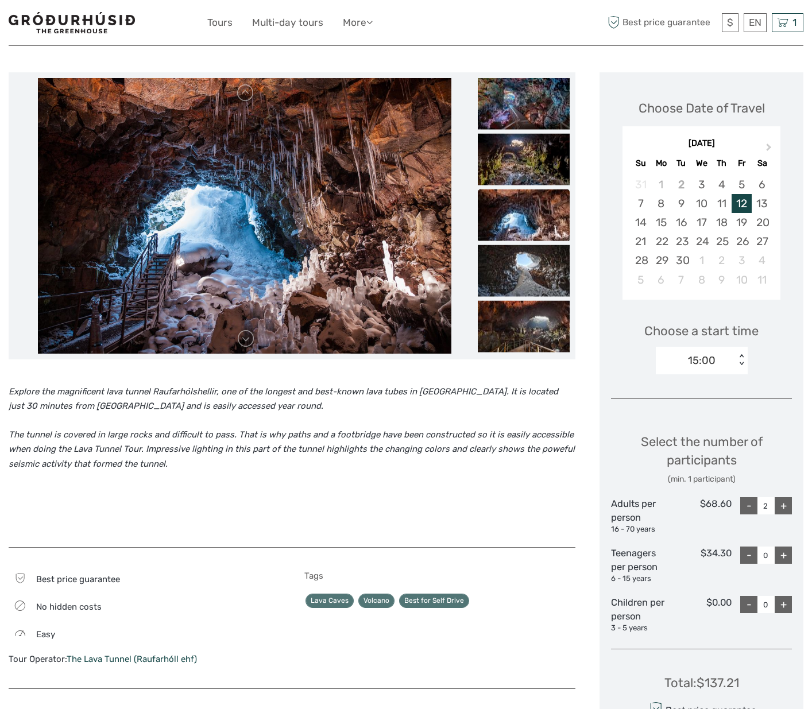
scroll to position [0, 0]
